Goal: Information Seeking & Learning: Check status

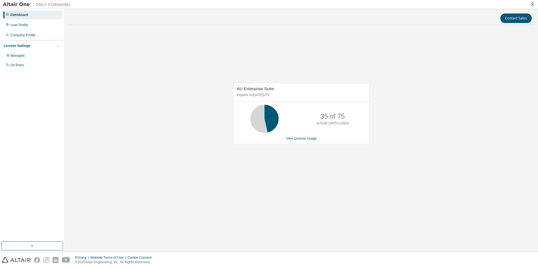
click at [429, 112] on div "AU Enterprise Suite Expires on [DATE] UTC 35 of 75 ALTAIR UNITS USED View Licen…" at bounding box center [300, 117] width 467 height 174
